Goal: Communication & Community: Answer question/provide support

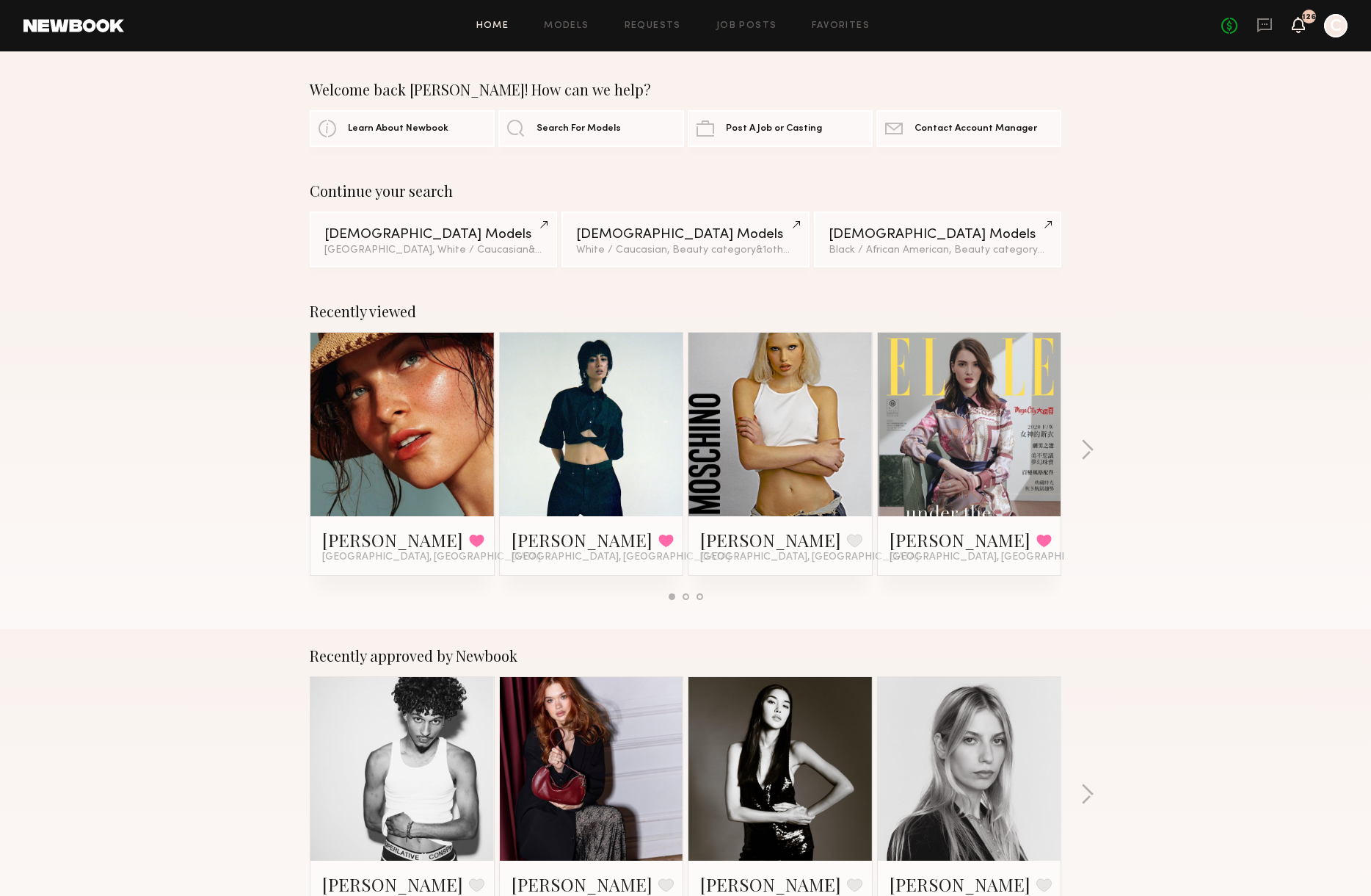
click at [1299, 26] on icon at bounding box center [1298, 24] width 12 height 11
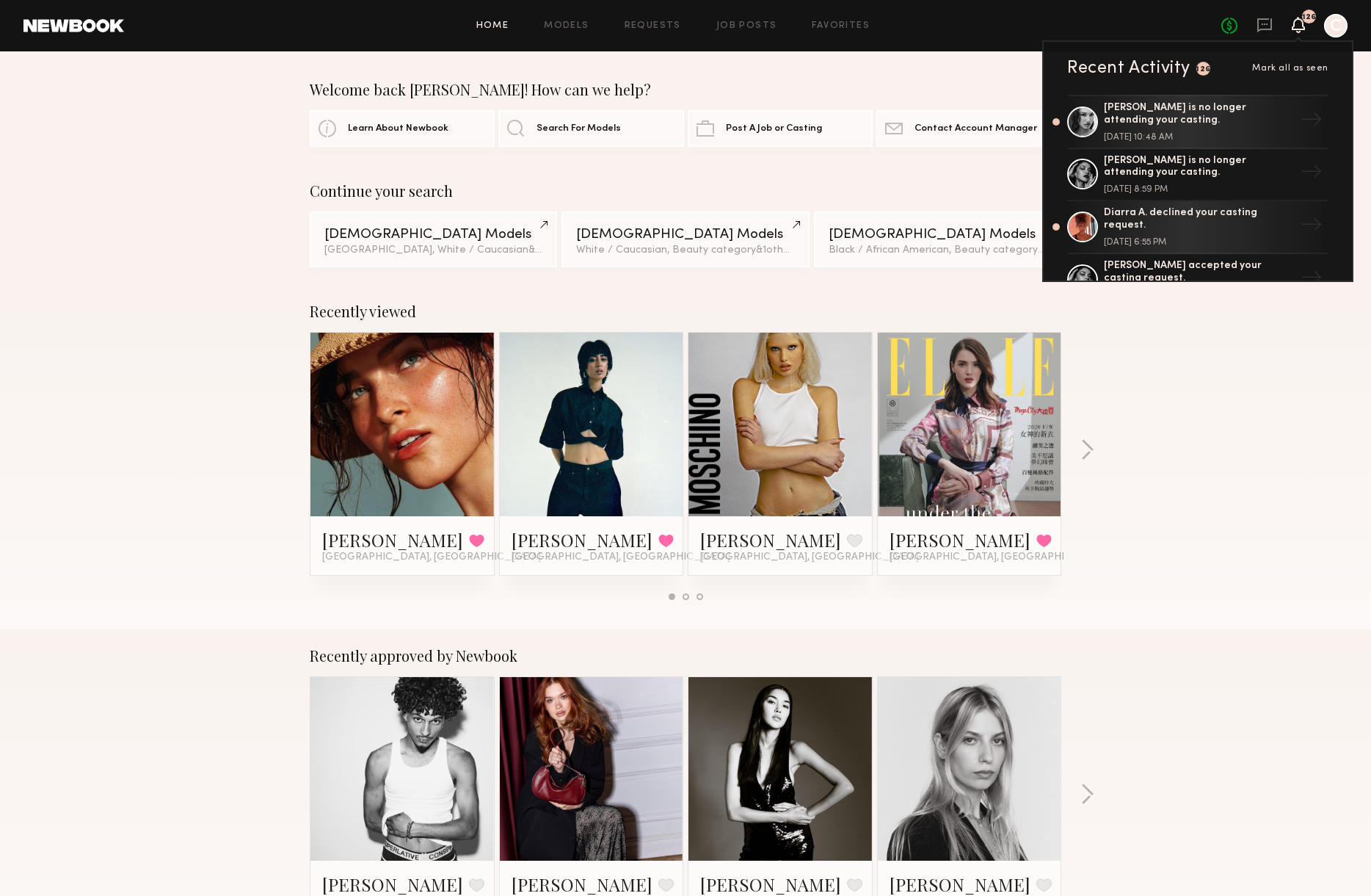
click at [1256, 23] on div "No fees up to $5,000 126 Recent Activity 126 Mark all as seen Nikki E. is no lo…" at bounding box center [1285, 25] width 127 height 23
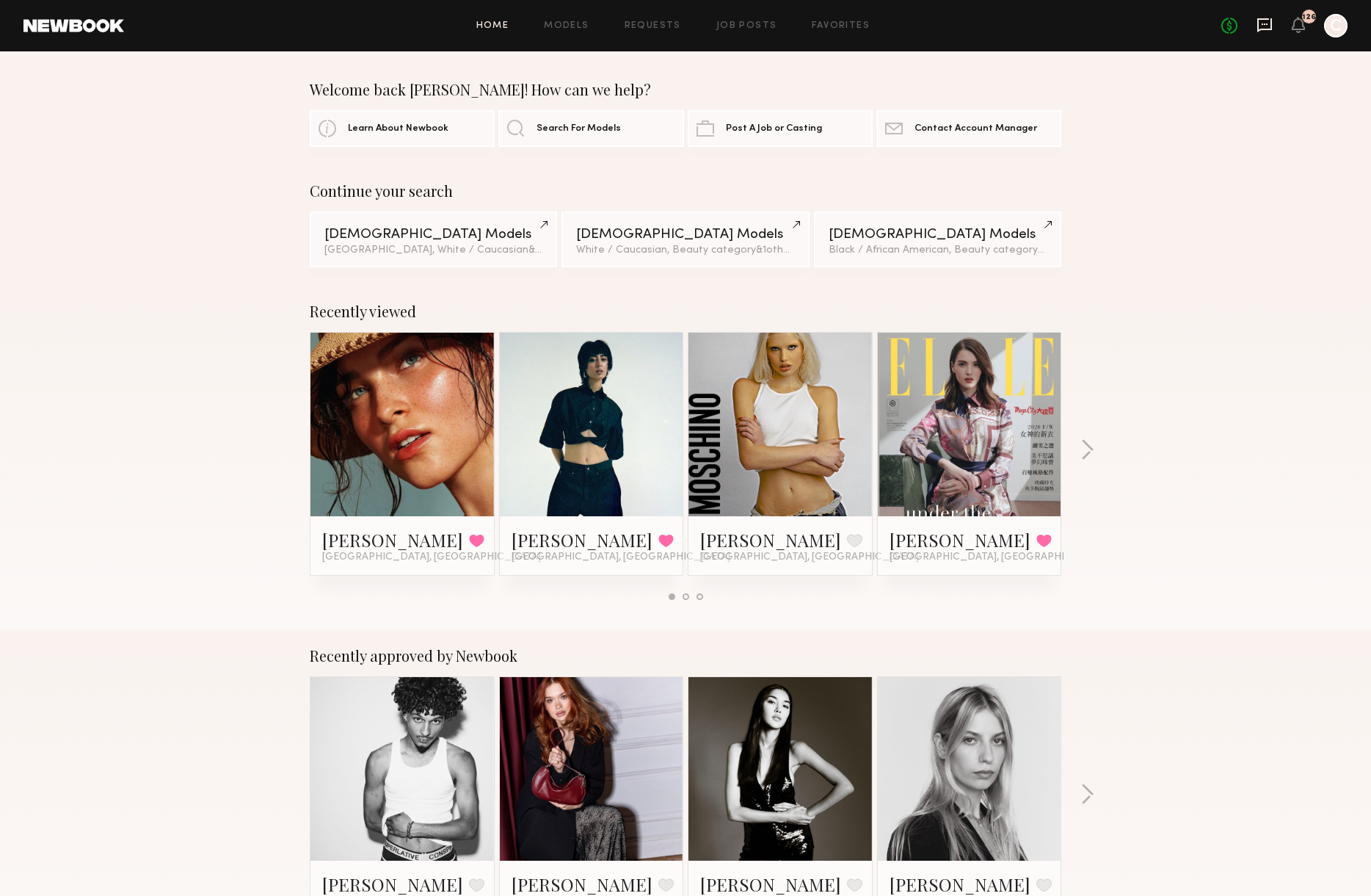
click at [1270, 25] on icon at bounding box center [1265, 25] width 15 height 14
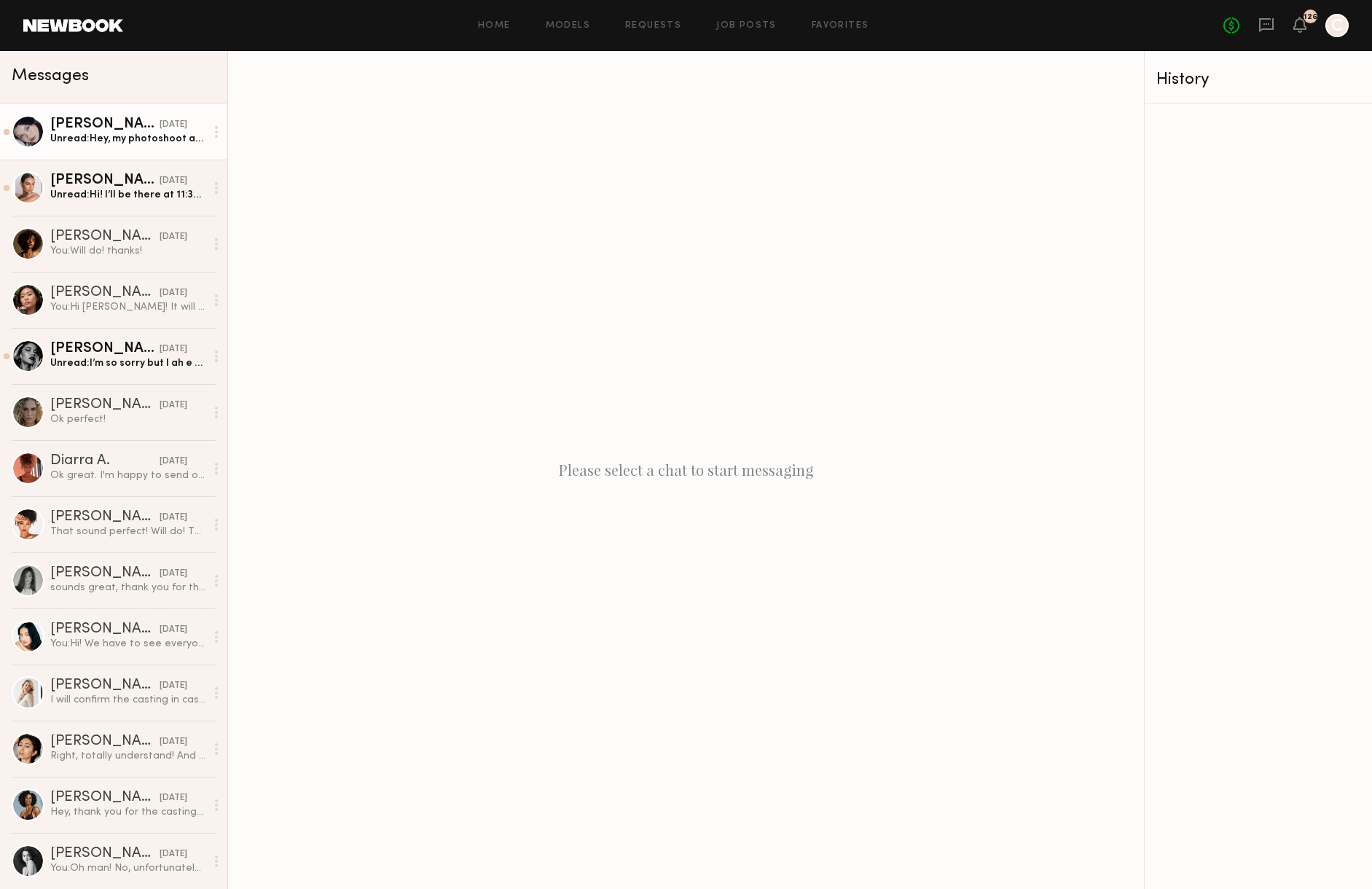
click at [101, 154] on link "Marina F. yesterday Unread: Hey, my photoshoot apparently will be very quick, j…" at bounding box center [113, 132] width 228 height 56
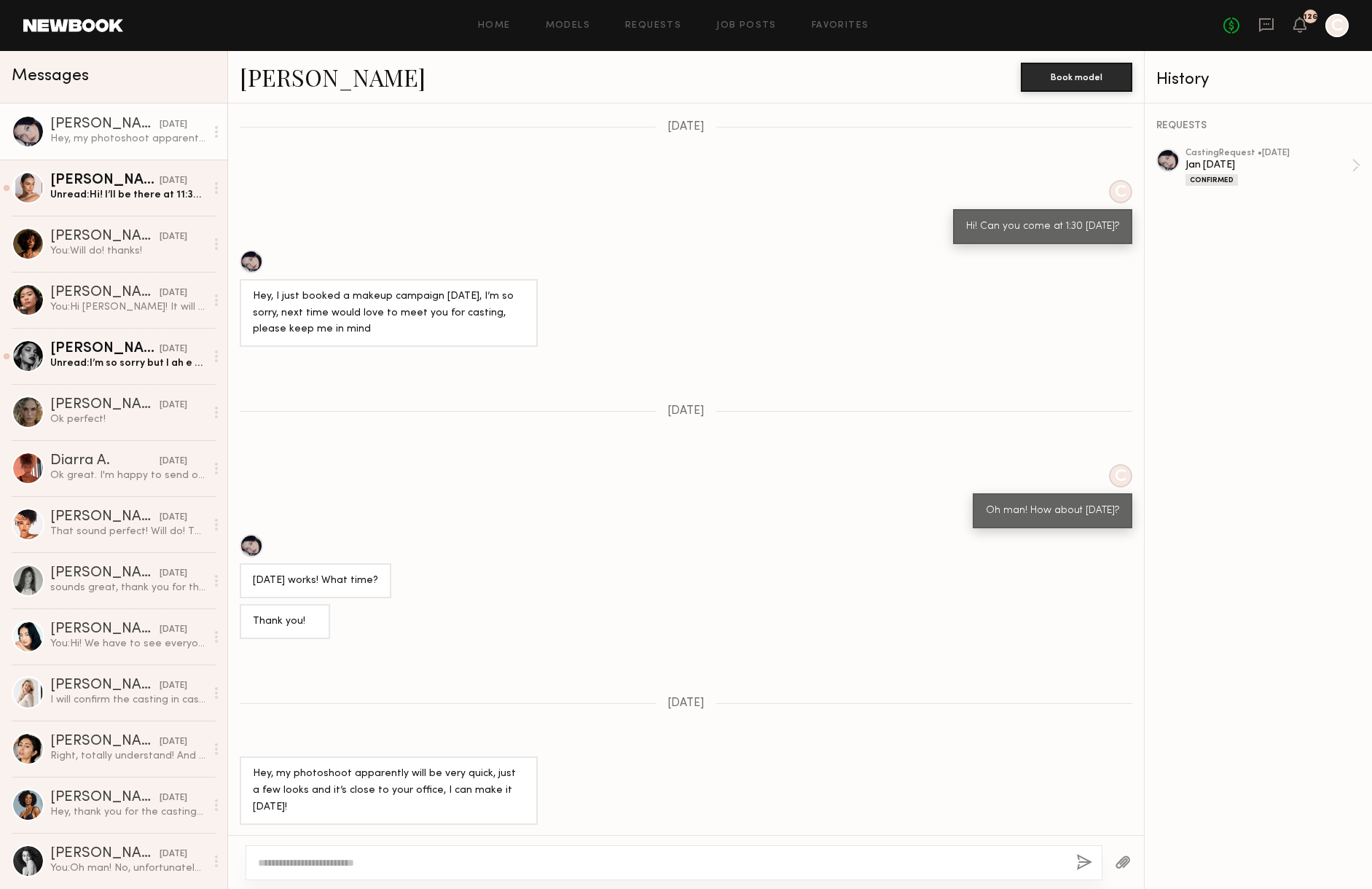
scroll to position [609, 0]
type textarea "**********"
click at [1079, 860] on button "button" at bounding box center [1084, 862] width 16 height 18
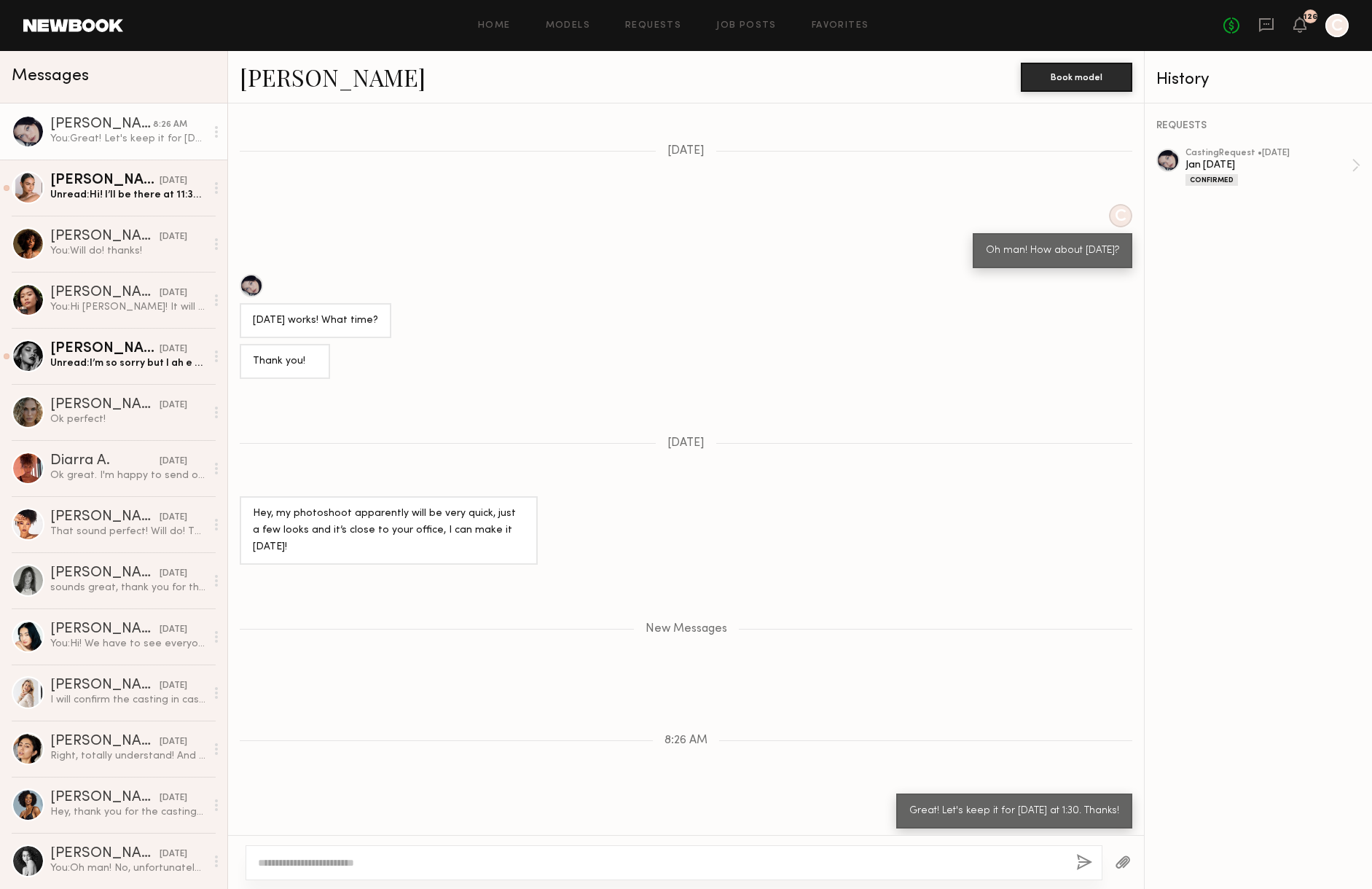
click at [25, 132] on div at bounding box center [28, 132] width 33 height 33
click at [12, 135] on div at bounding box center [28, 132] width 33 height 33
click at [291, 84] on link "Marina F." at bounding box center [332, 77] width 185 height 32
